Goal: Information Seeking & Learning: Learn about a topic

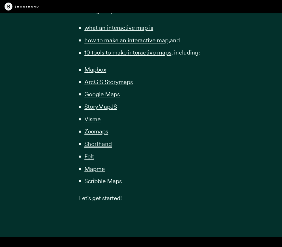
scroll to position [440, 0]
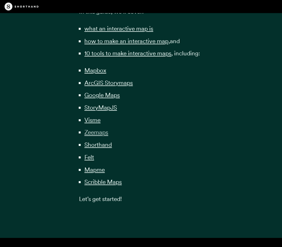
click at [96, 128] on span "Zeemaps" at bounding box center [96, 131] width 24 height 7
click at [114, 104] on span "StoryMapJS" at bounding box center [100, 107] width 33 height 7
click at [97, 166] on span "Mapme" at bounding box center [94, 169] width 20 height 7
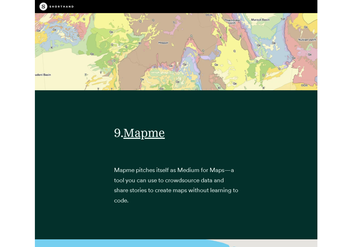
scroll to position [12511, 0]
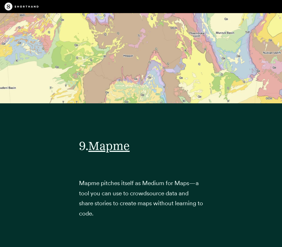
click at [113, 138] on span "Mapme" at bounding box center [108, 145] width 41 height 14
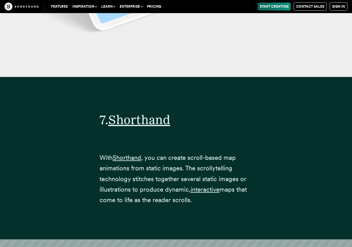
scroll to position [10118, 0]
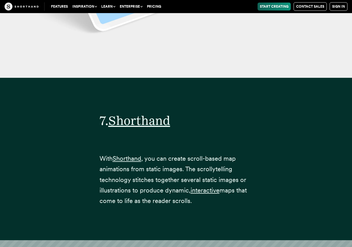
click at [160, 113] on span "Shorthand" at bounding box center [139, 120] width 62 height 15
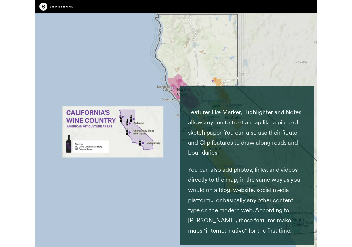
scroll to position [11597, 0]
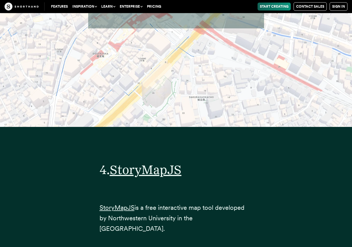
scroll to position [6241, 0]
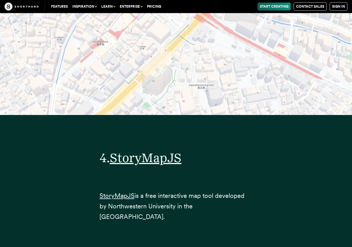
click at [200, 150] on h2 "4. StoryMapJS" at bounding box center [176, 157] width 153 height 15
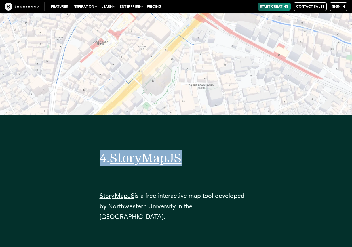
click at [200, 150] on h2 "4. StoryMapJS" at bounding box center [176, 157] width 153 height 15
copy div "4. StoryMapJS"
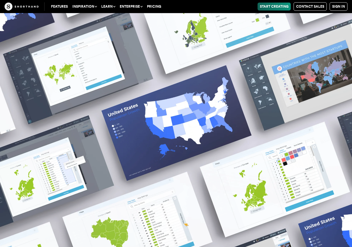
scroll to position [8220, 0]
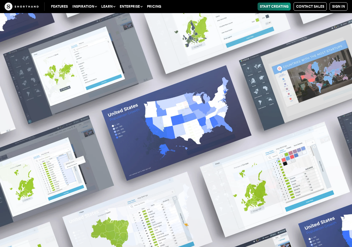
click at [109, 7] on button "Learn" at bounding box center [108, 7] width 18 height 8
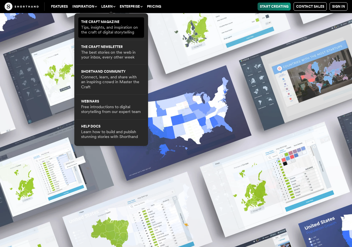
click at [106, 21] on link "The Craft magazine Tips, insights, and inspiration on the craft of digital stor…" at bounding box center [111, 27] width 60 height 15
